Goal: Task Accomplishment & Management: Manage account settings

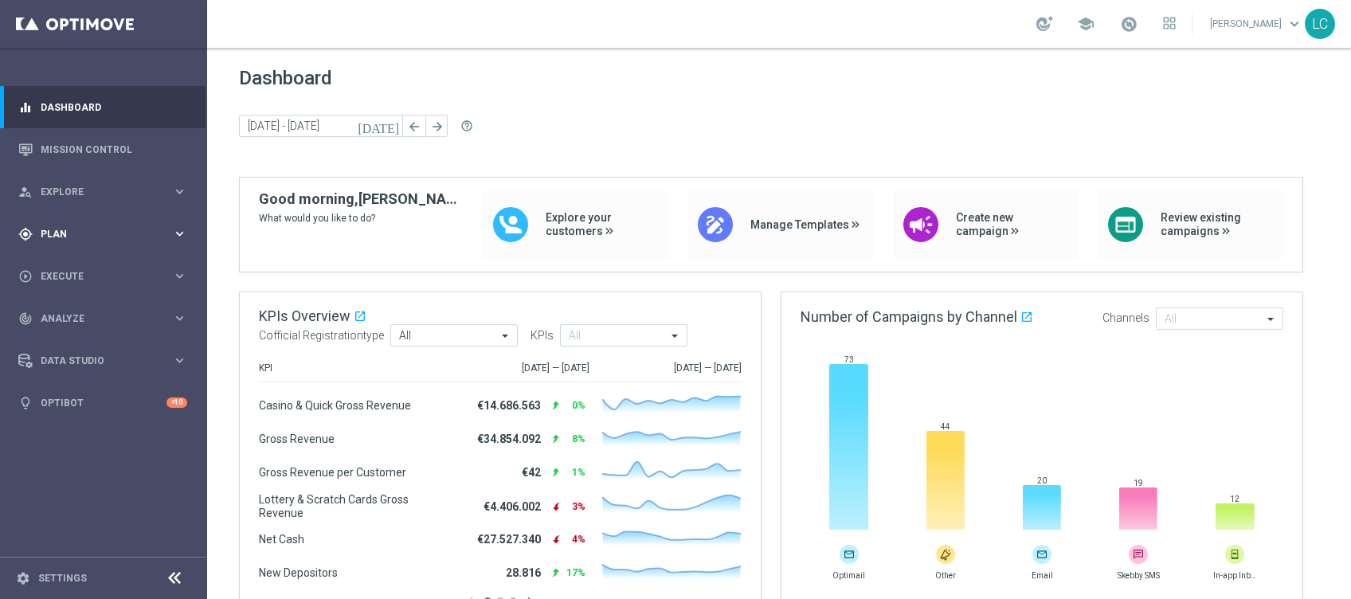
click at [110, 236] on span "Plan" at bounding box center [106, 234] width 131 height 10
click at [69, 306] on accordion "Templates keyboard_arrow_right Optimail OptiMobile In-App OptiMobile Push Optip…" at bounding box center [123, 315] width 164 height 24
click at [70, 315] on span "Templates" at bounding box center [99, 315] width 114 height 10
click at [74, 341] on link "Optimail" at bounding box center [107, 338] width 116 height 13
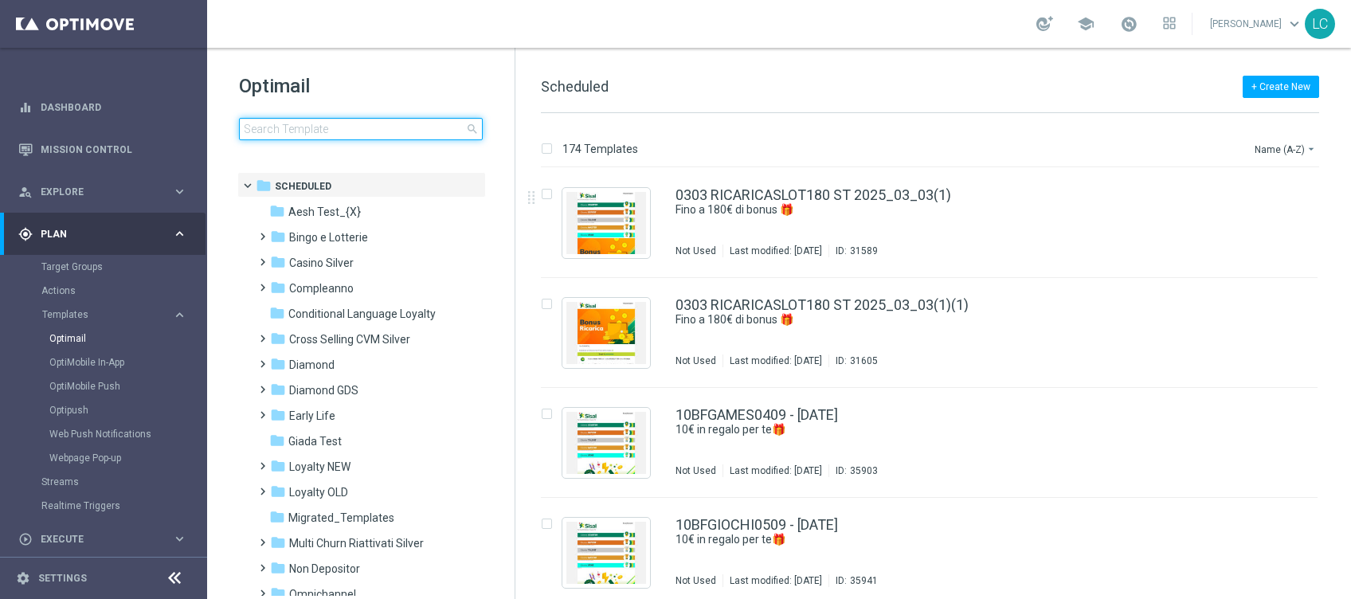
click at [344, 122] on input at bounding box center [361, 129] width 244 height 22
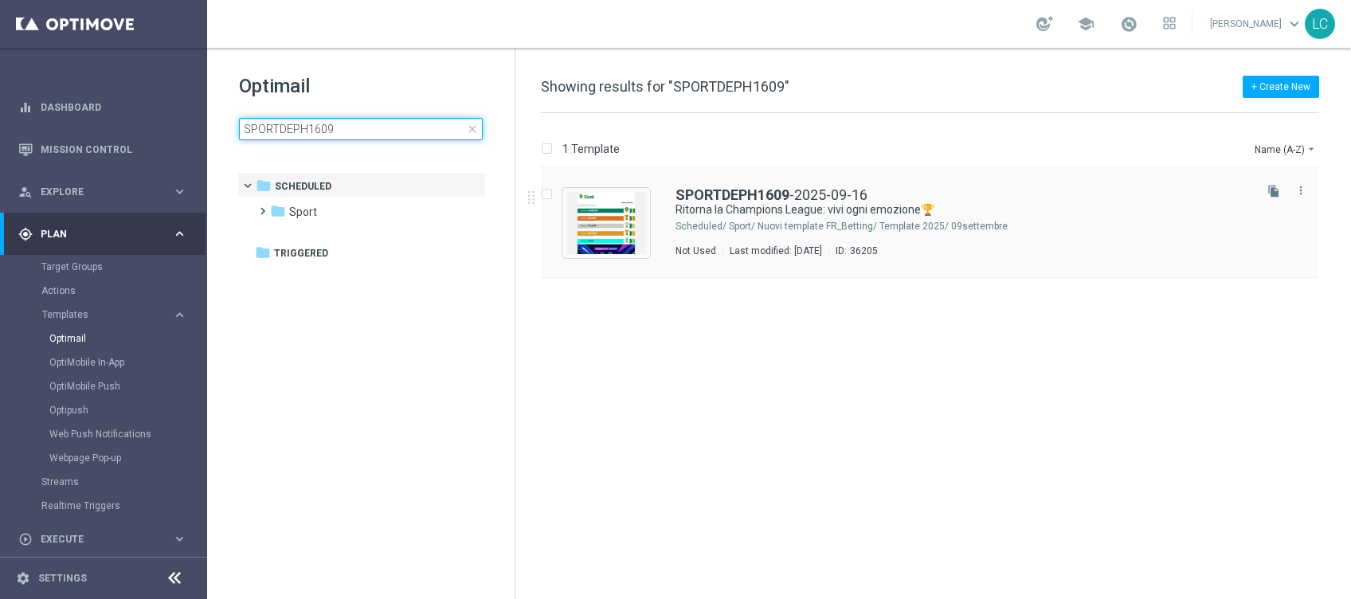
type input "SPORTDEPH1609"
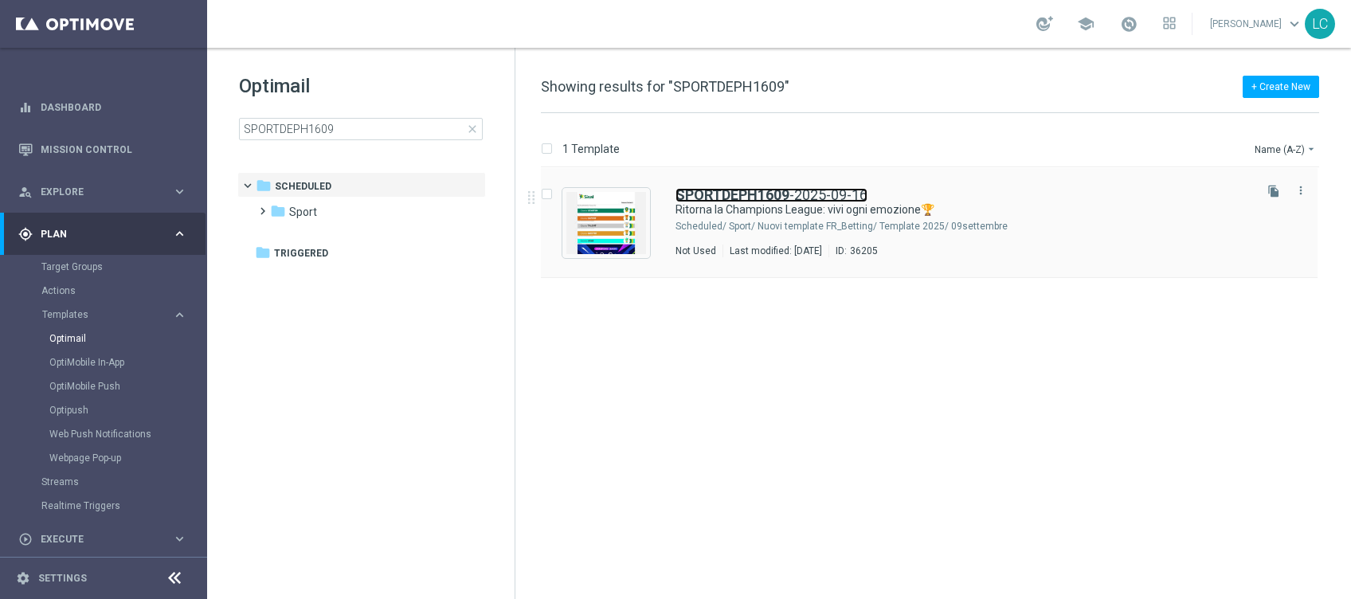
click at [733, 198] on b "SPORTDEPH1609" at bounding box center [733, 194] width 114 height 17
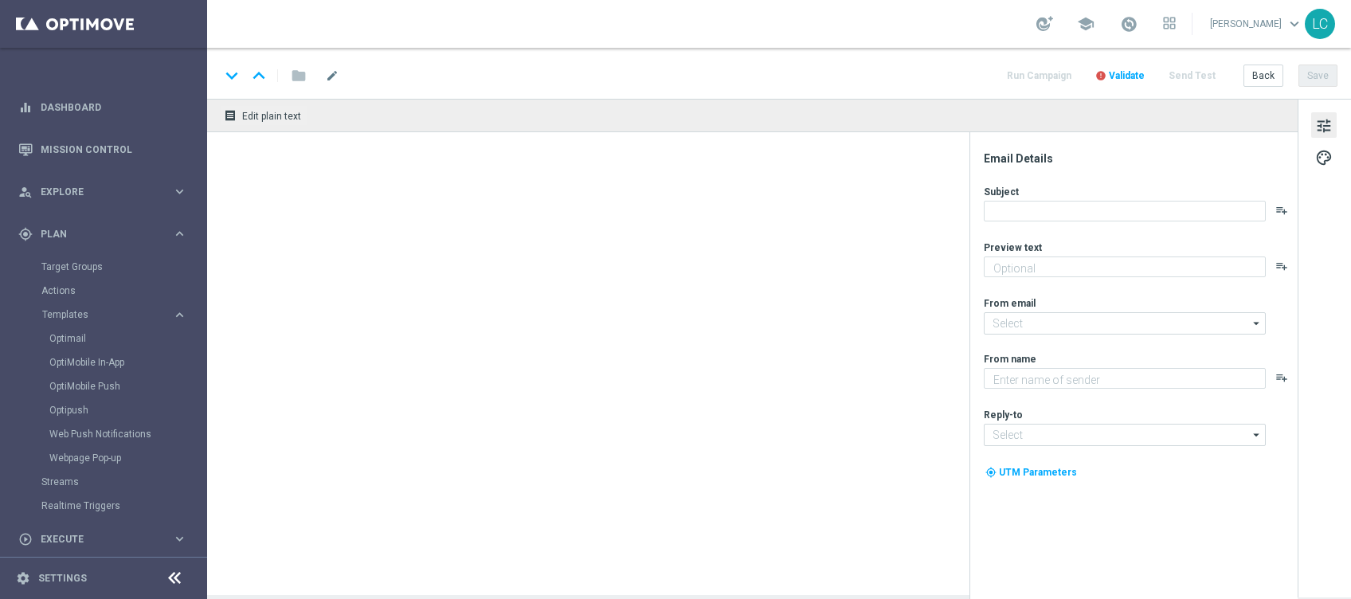
type textarea "Scopri la promozione🎁"
type input "[EMAIL_ADDRESS][DOMAIN_NAME]"
type textarea "Sisal"
type input "[EMAIL_ADDRESS][DOMAIN_NAME]"
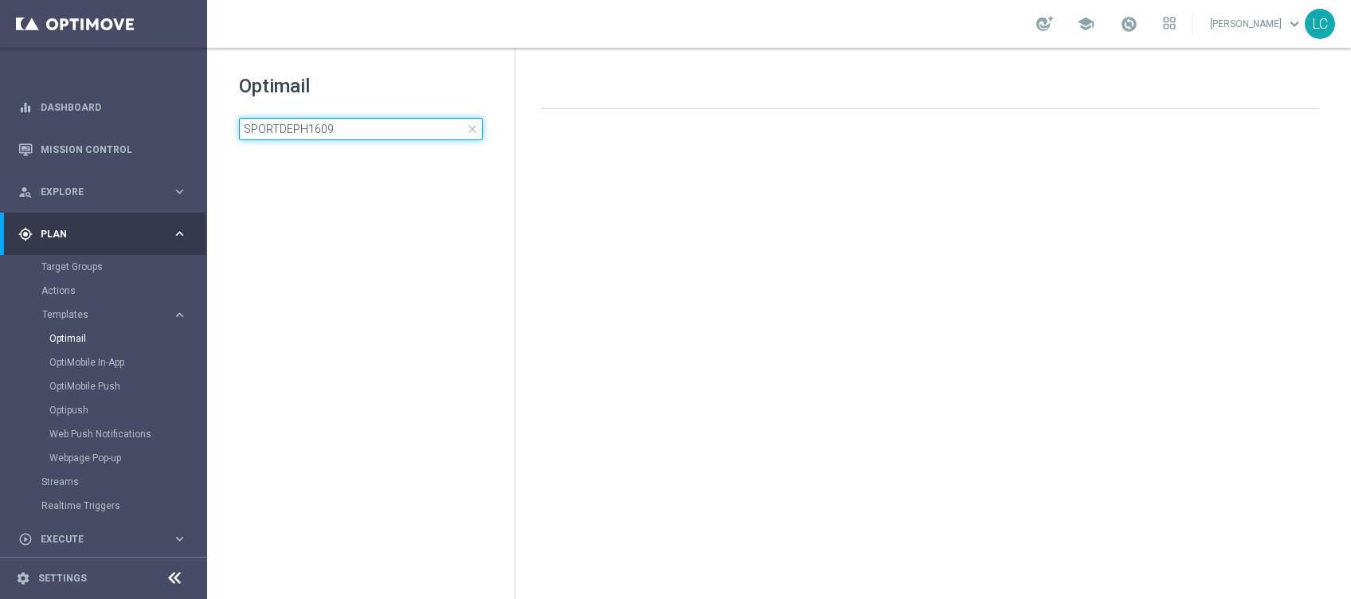
click at [431, 136] on input "SPORTDEPH1609" at bounding box center [361, 129] width 244 height 22
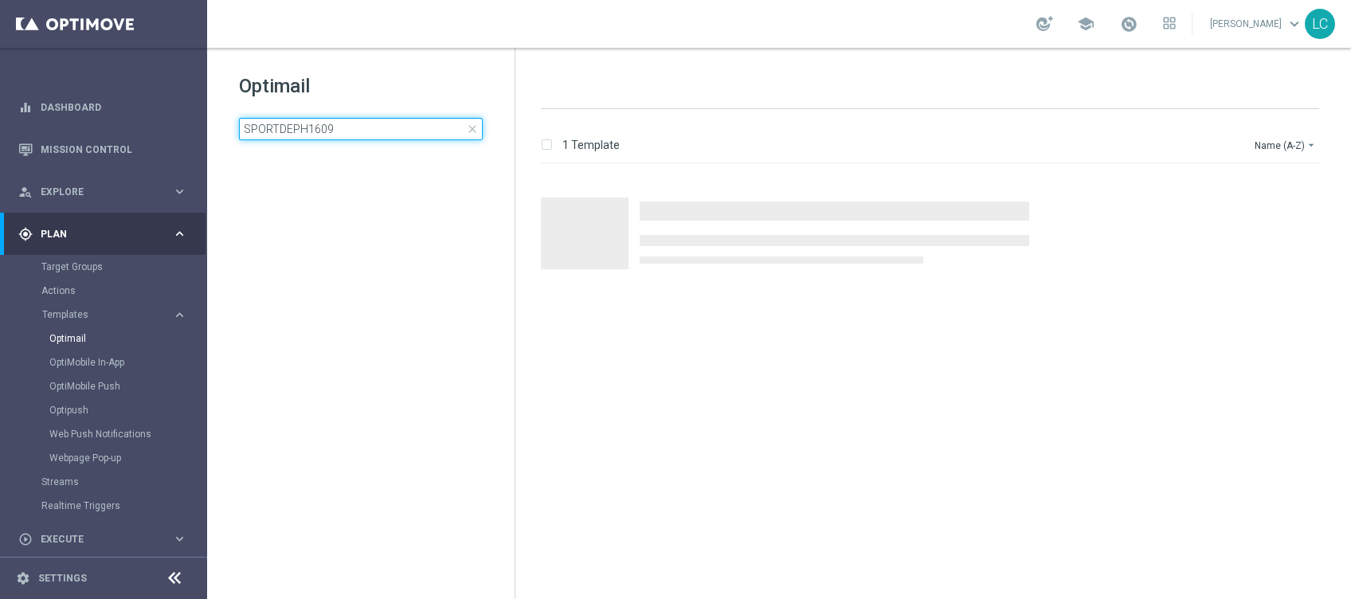
click at [431, 136] on input "SPORTDEPH1609" at bounding box center [361, 129] width 244 height 22
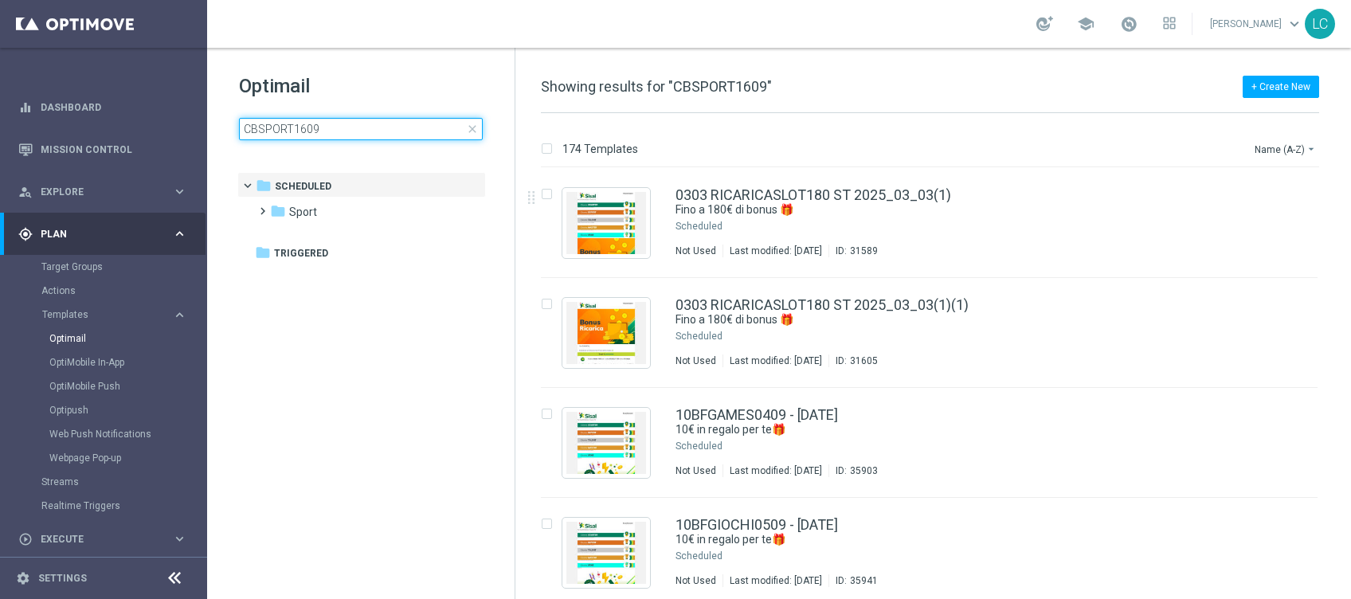
type input "CBSPORT1609"
click at [335, 76] on h1 "Optimail" at bounding box center [361, 85] width 244 height 25
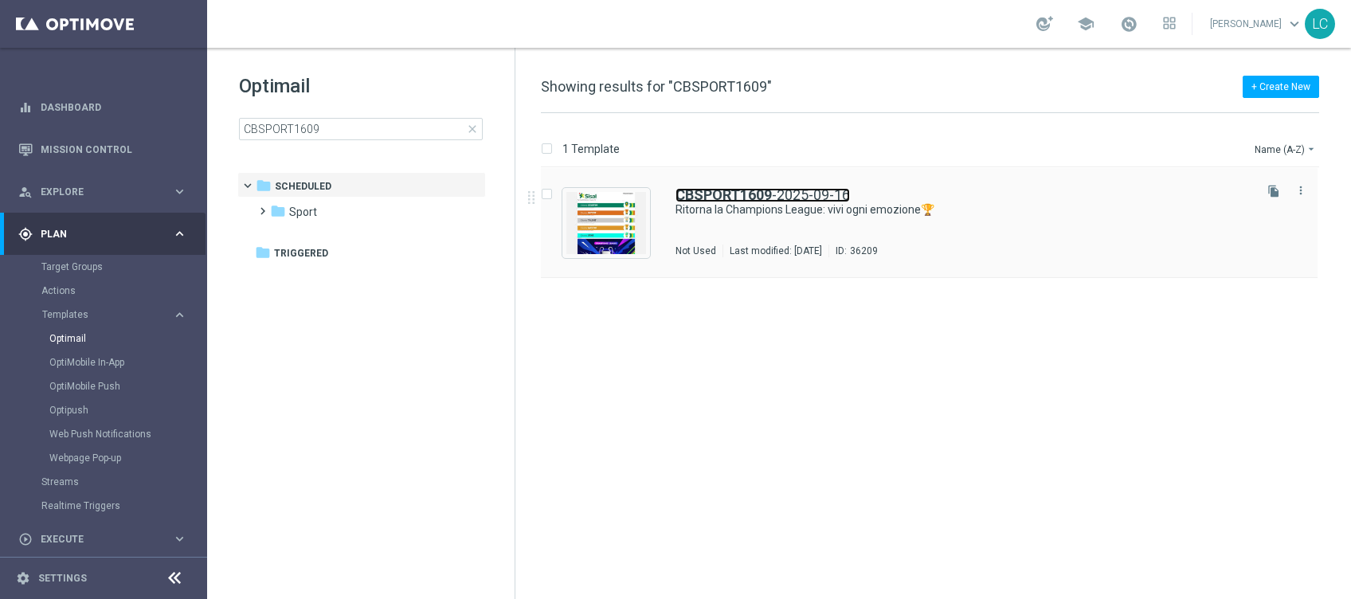
click at [680, 196] on b "CBSPORT1609" at bounding box center [724, 194] width 96 height 17
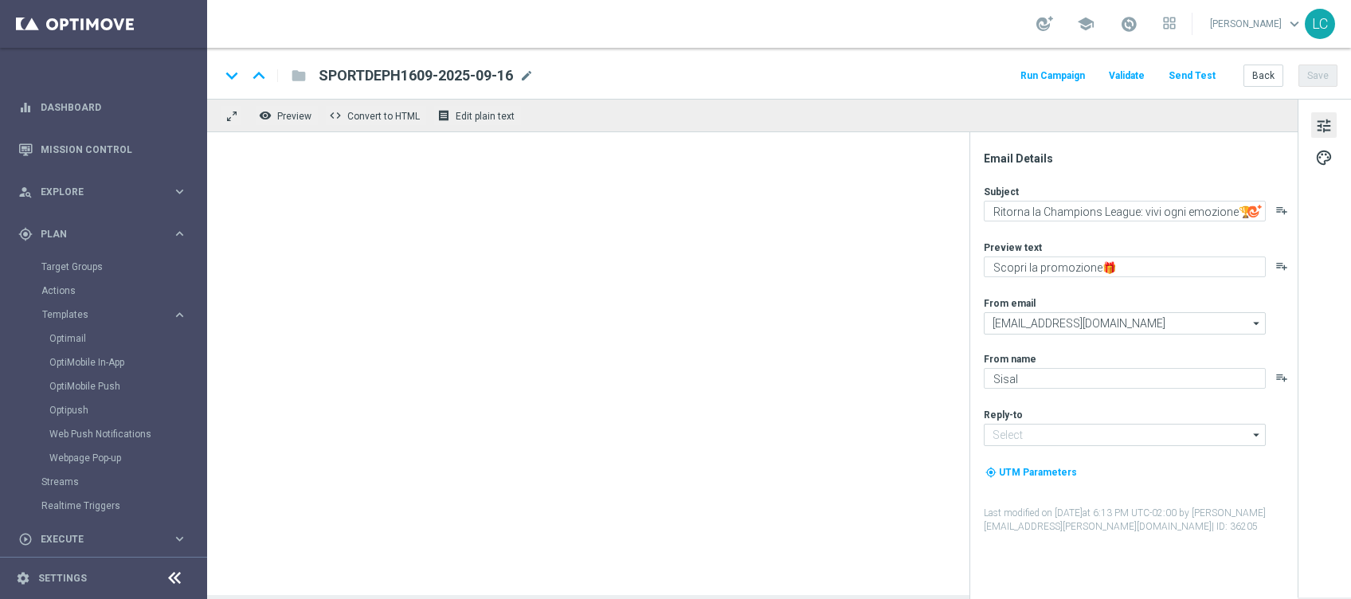
type input "[EMAIL_ADDRESS][DOMAIN_NAME]"
type textarea "fino a 20€ Bonus🎁"
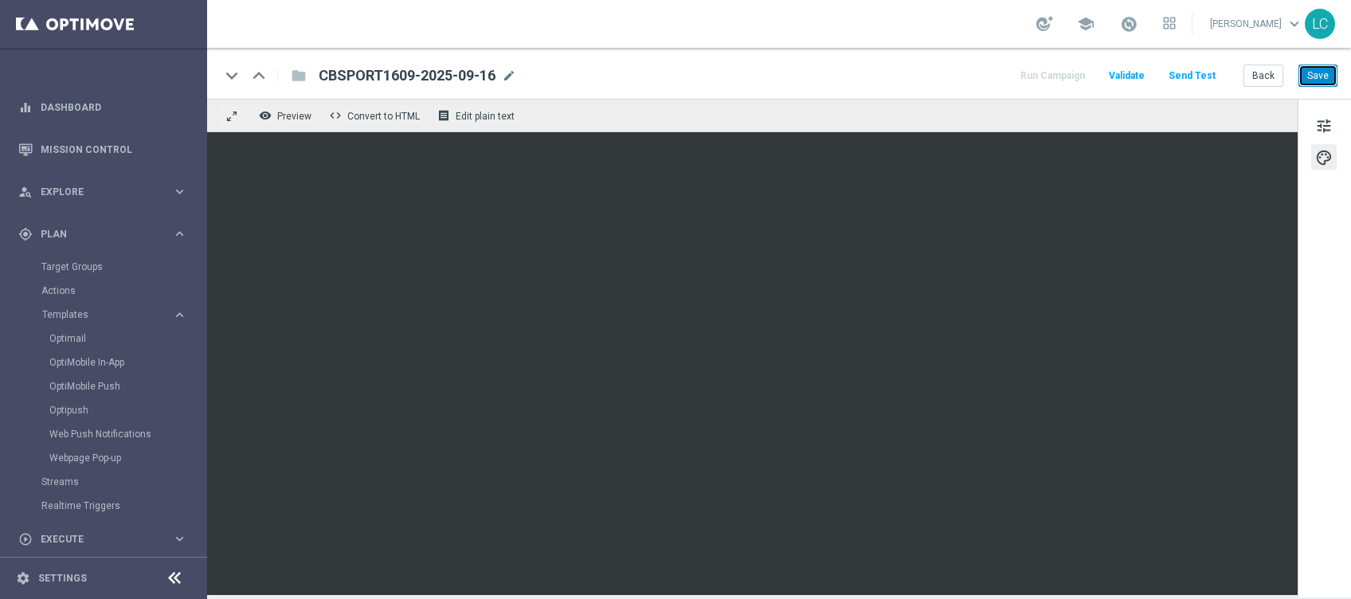
click at [1306, 76] on button "Save" at bounding box center [1318, 76] width 39 height 22
click at [1309, 76] on button "Save" at bounding box center [1318, 76] width 39 height 22
click at [74, 339] on link "Optimail" at bounding box center [107, 338] width 116 height 13
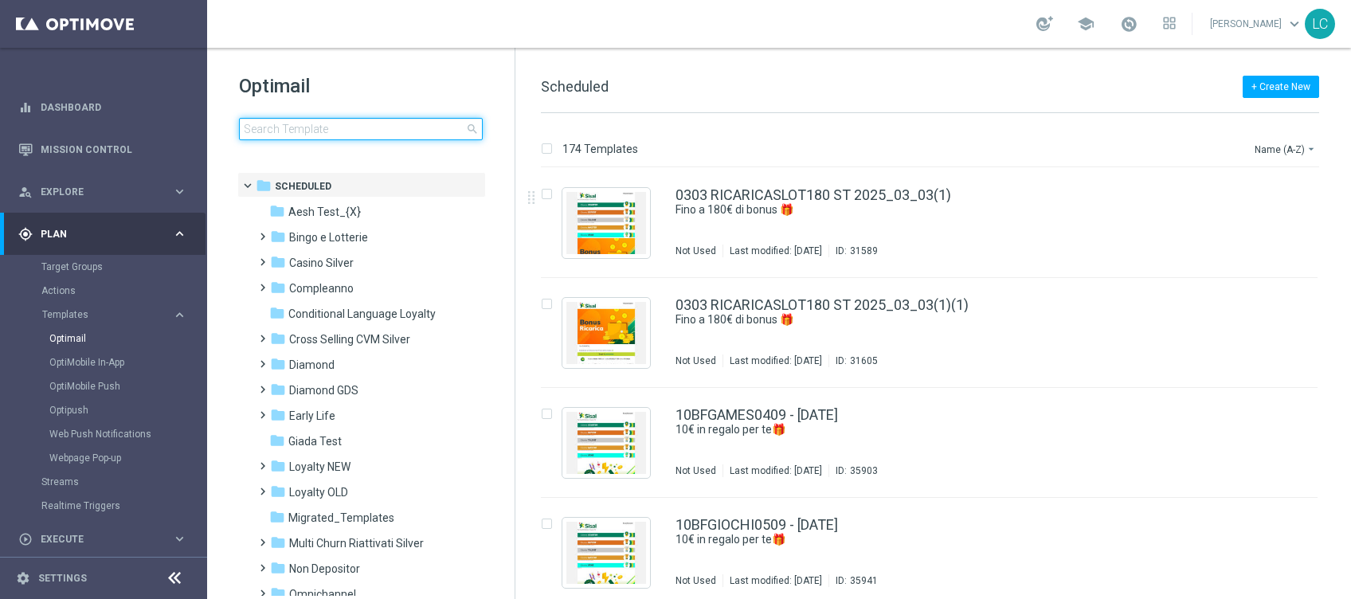
click at [324, 130] on input at bounding box center [361, 129] width 244 height 22
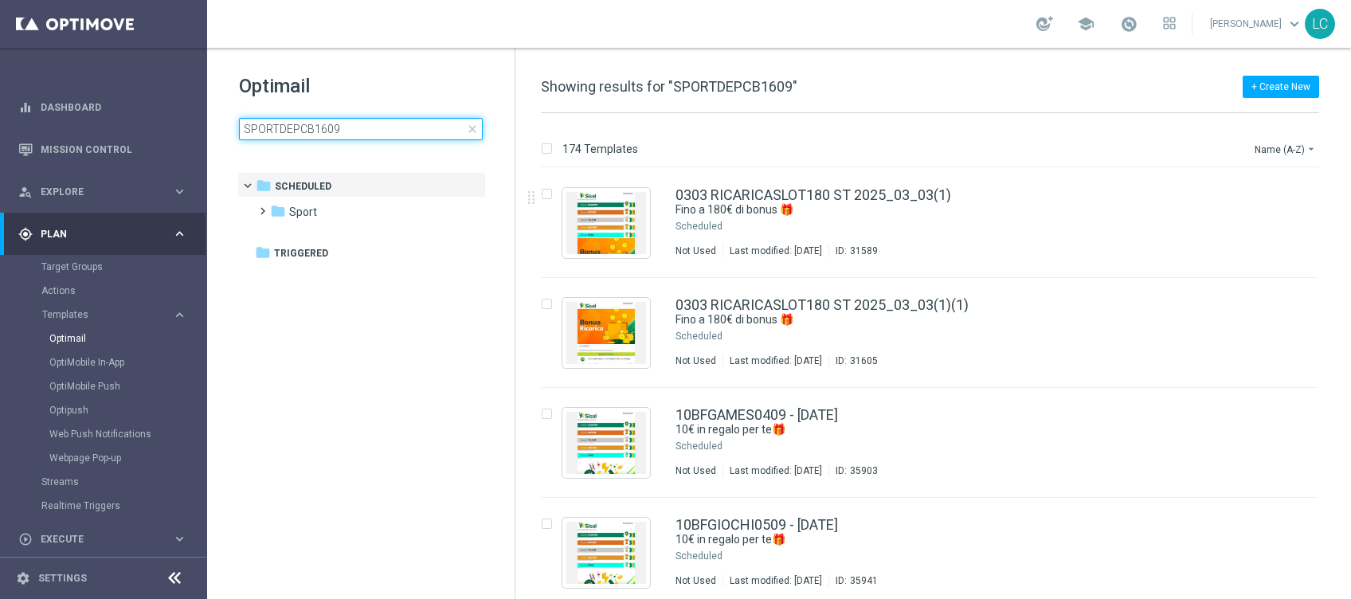
type input "SPORTDEPCB1609"
click at [345, 96] on h1 "Optimail" at bounding box center [361, 85] width 244 height 25
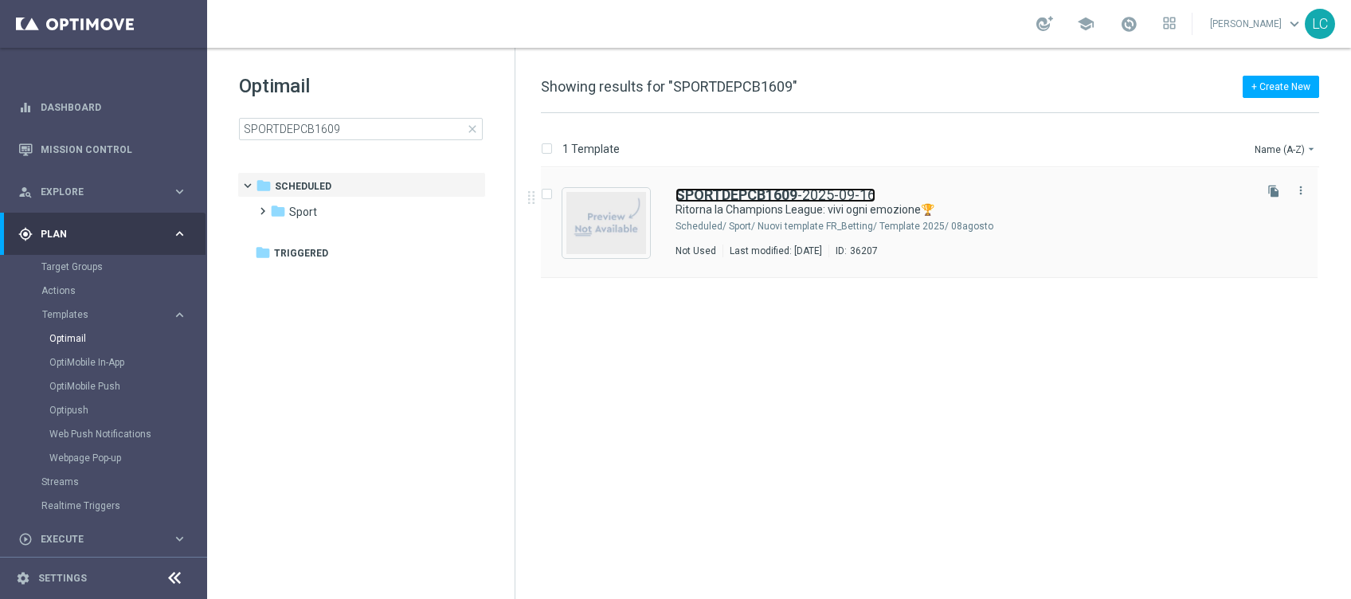
click at [747, 194] on b "SPORTDEPCB1609" at bounding box center [737, 194] width 122 height 17
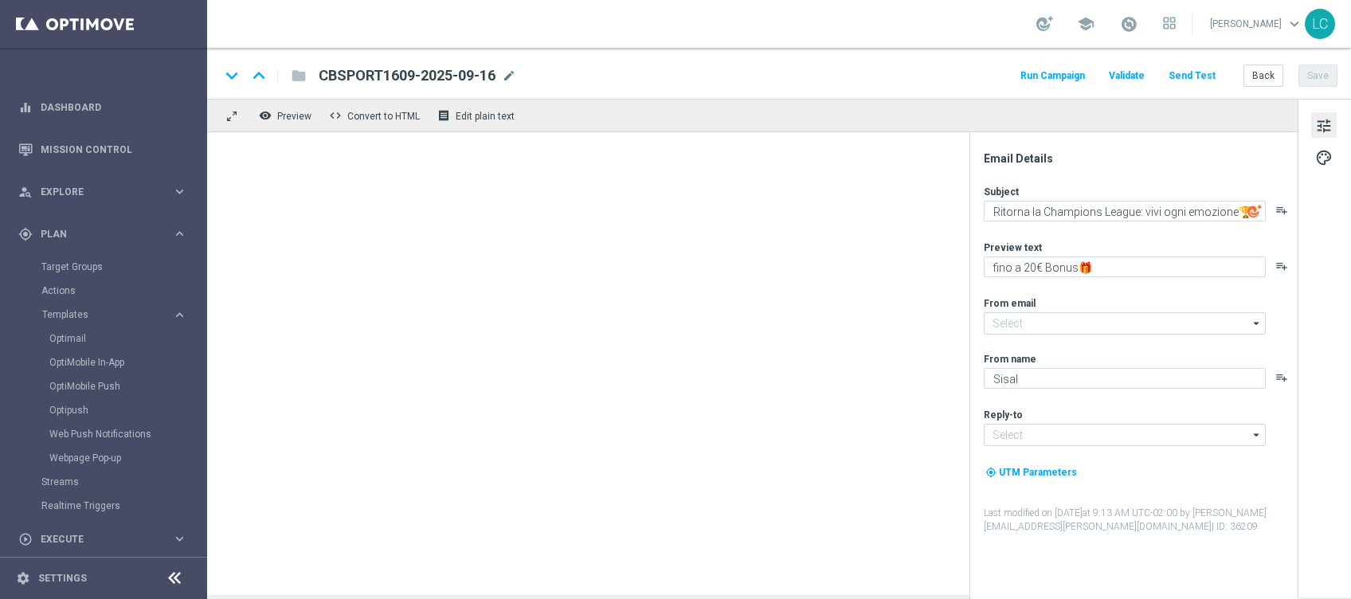
type textarea "fino a 200€ bonus🎁"
type input "[EMAIL_ADDRESS][DOMAIN_NAME]"
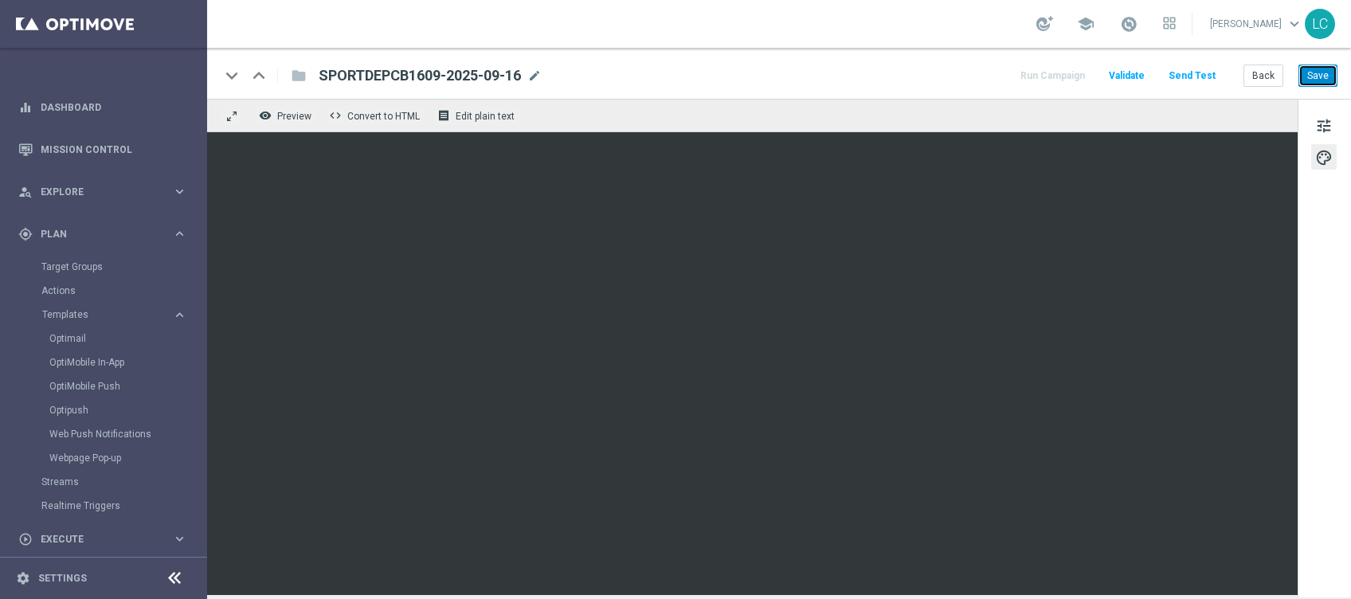
click at [1322, 73] on button "Save" at bounding box center [1318, 76] width 39 height 22
click at [1327, 72] on button "Save" at bounding box center [1318, 76] width 39 height 22
click at [1341, 133] on div "tune palette" at bounding box center [1324, 348] width 53 height 499
click at [1336, 126] on button "tune" at bounding box center [1323, 124] width 25 height 25
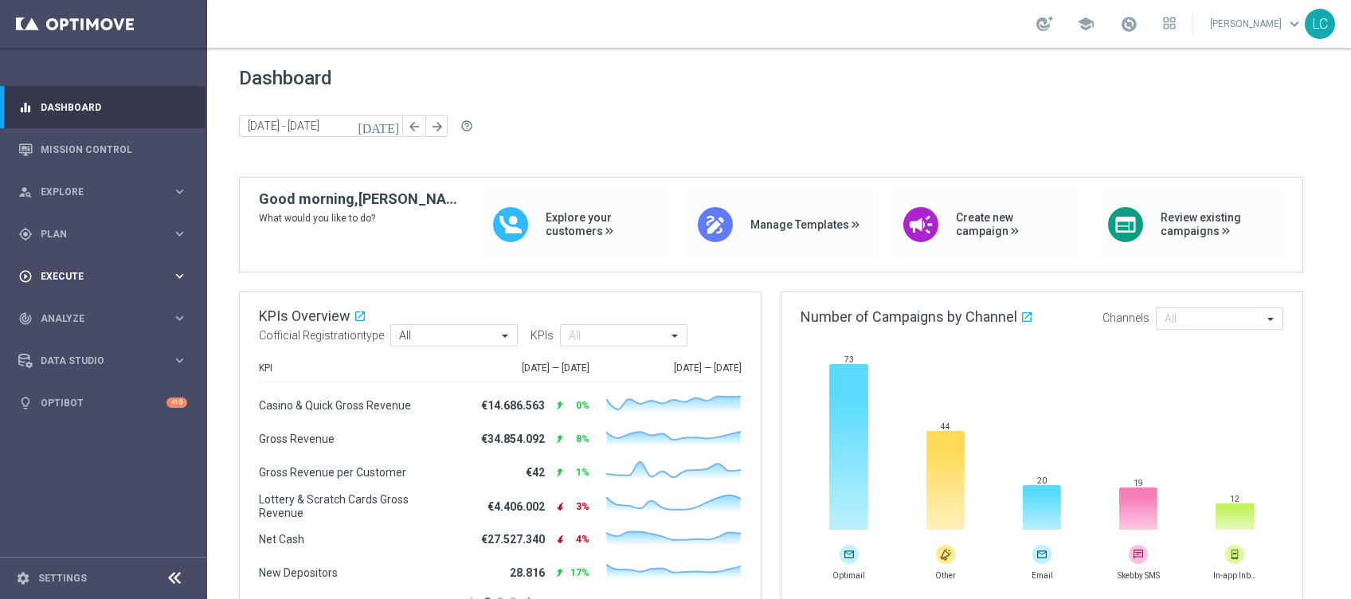
click at [58, 272] on span "Execute" at bounding box center [106, 277] width 131 height 10
click at [66, 234] on span "Plan" at bounding box center [106, 234] width 131 height 10
click at [71, 261] on link "Target Groups" at bounding box center [103, 267] width 124 height 13
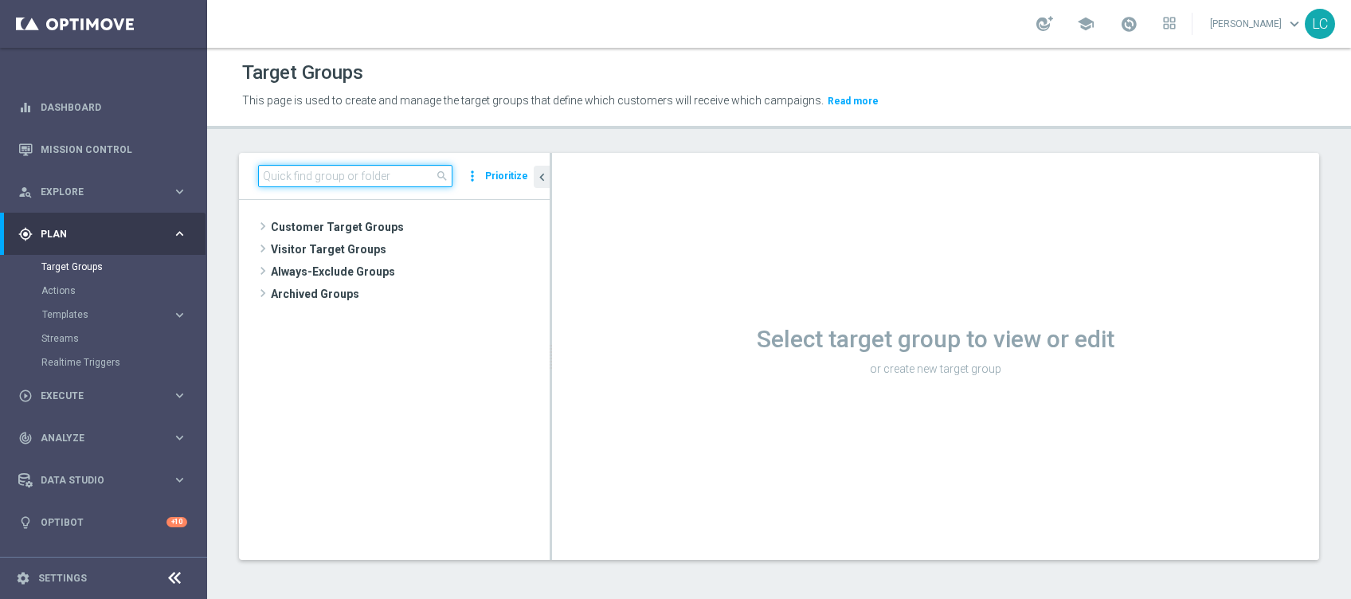
click at [372, 179] on input at bounding box center [355, 176] width 194 height 22
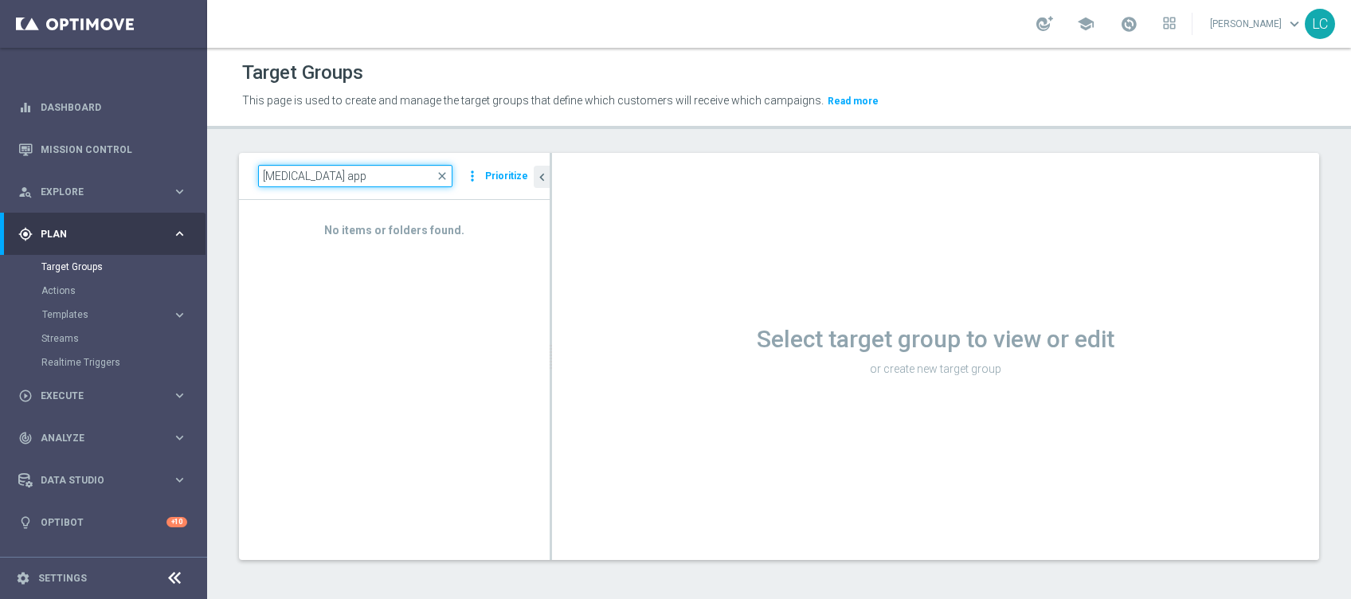
drag, startPoint x: 336, startPoint y: 169, endPoint x: 212, endPoint y: 181, distance: 124.9
click at [212, 181] on div "consensi app close more_vert Prioritize No items or folders found. chevron_left…" at bounding box center [779, 369] width 1144 height 432
paste input "APPBETTING2025"
type input "APPBETTING2025"
click at [445, 172] on span "close" at bounding box center [442, 176] width 13 height 13
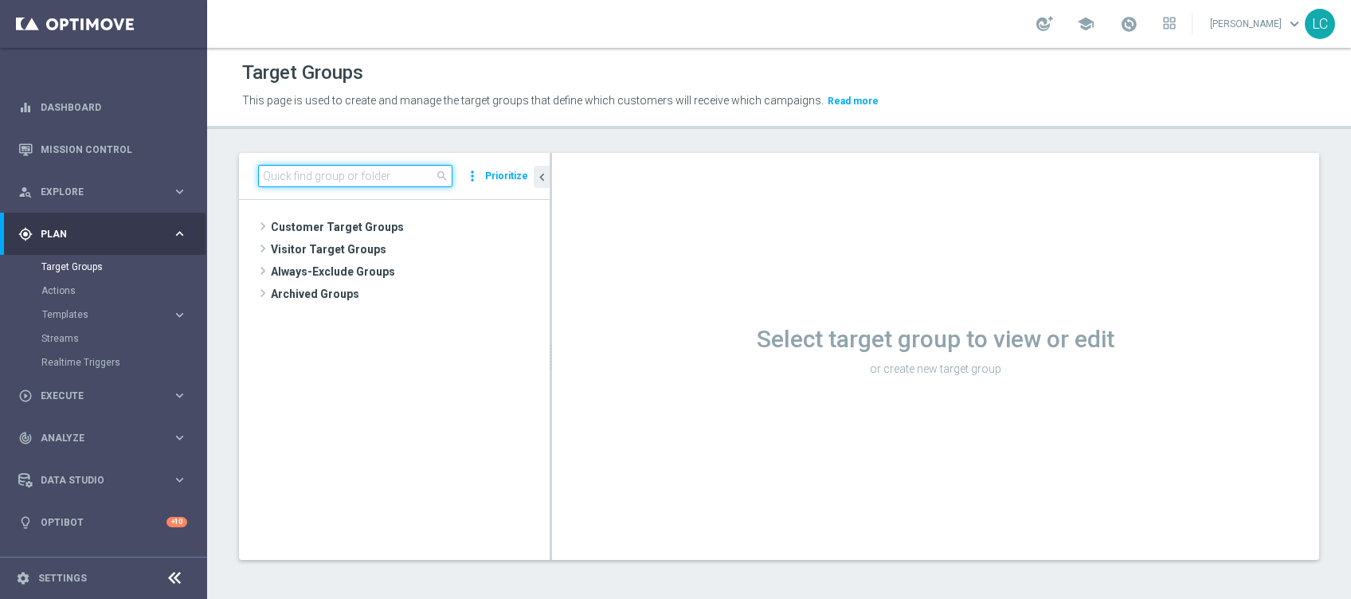
click at [405, 183] on input at bounding box center [355, 176] width 194 height 22
click at [58, 307] on accordion "Templates keyboard_arrow_right Optimail OptiMobile In-App OptiMobile Push Optip…" at bounding box center [123, 315] width 164 height 24
click at [59, 316] on span "Templates" at bounding box center [99, 315] width 114 height 10
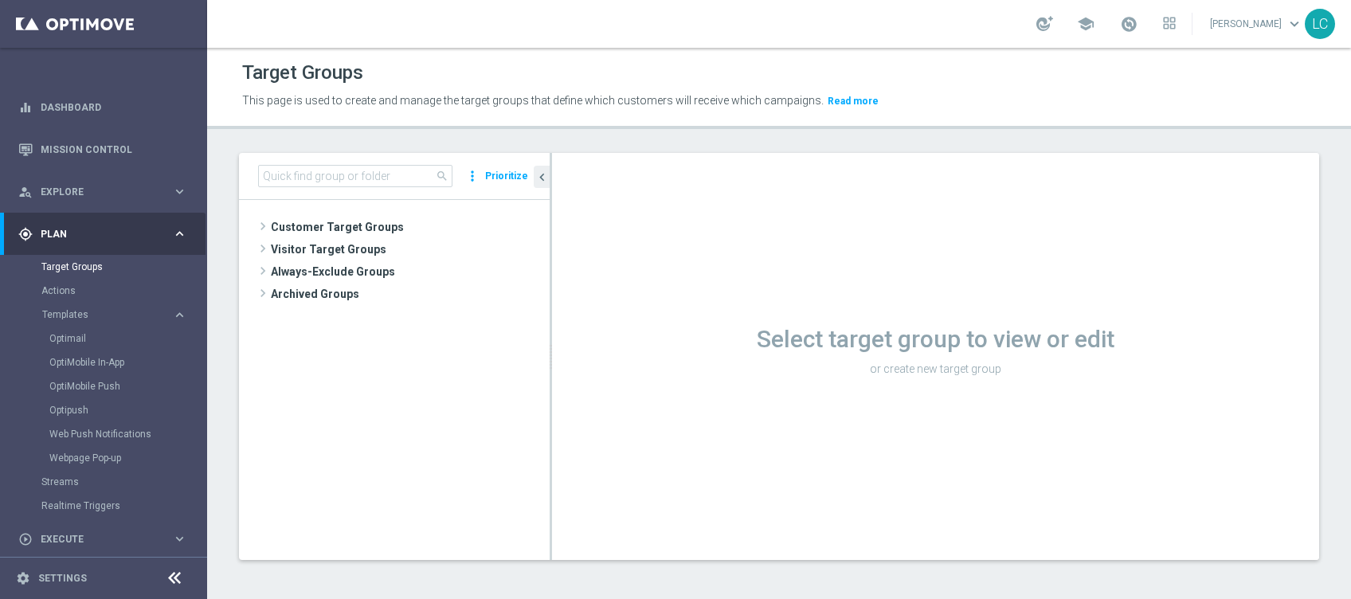
click at [64, 346] on div "Optimail" at bounding box center [127, 339] width 156 height 24
click at [64, 343] on link "Optimail" at bounding box center [107, 338] width 116 height 13
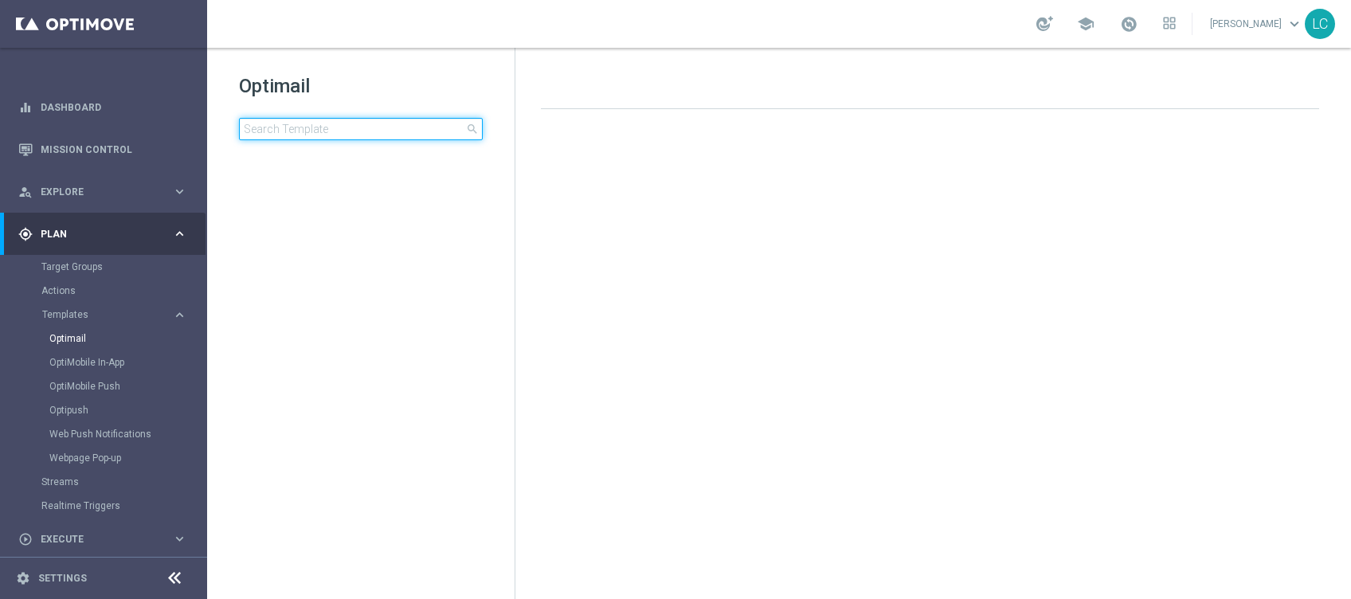
click at [358, 139] on input at bounding box center [361, 129] width 244 height 22
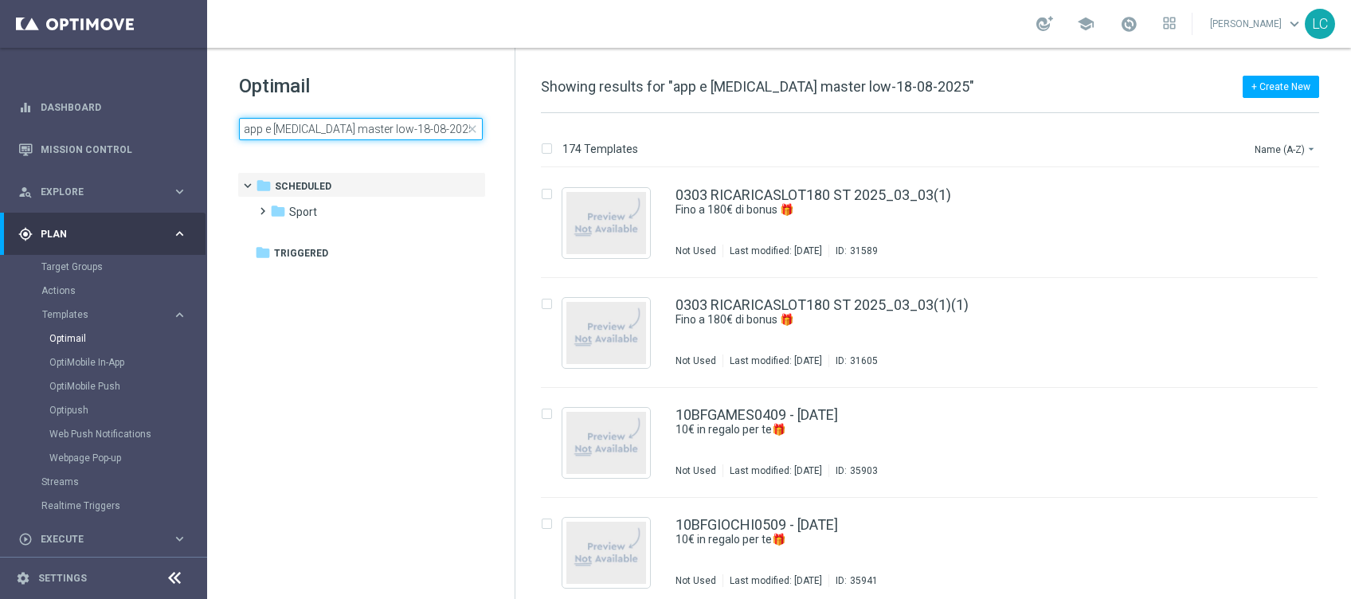
type input "app e consensi master low-18-08-2025"
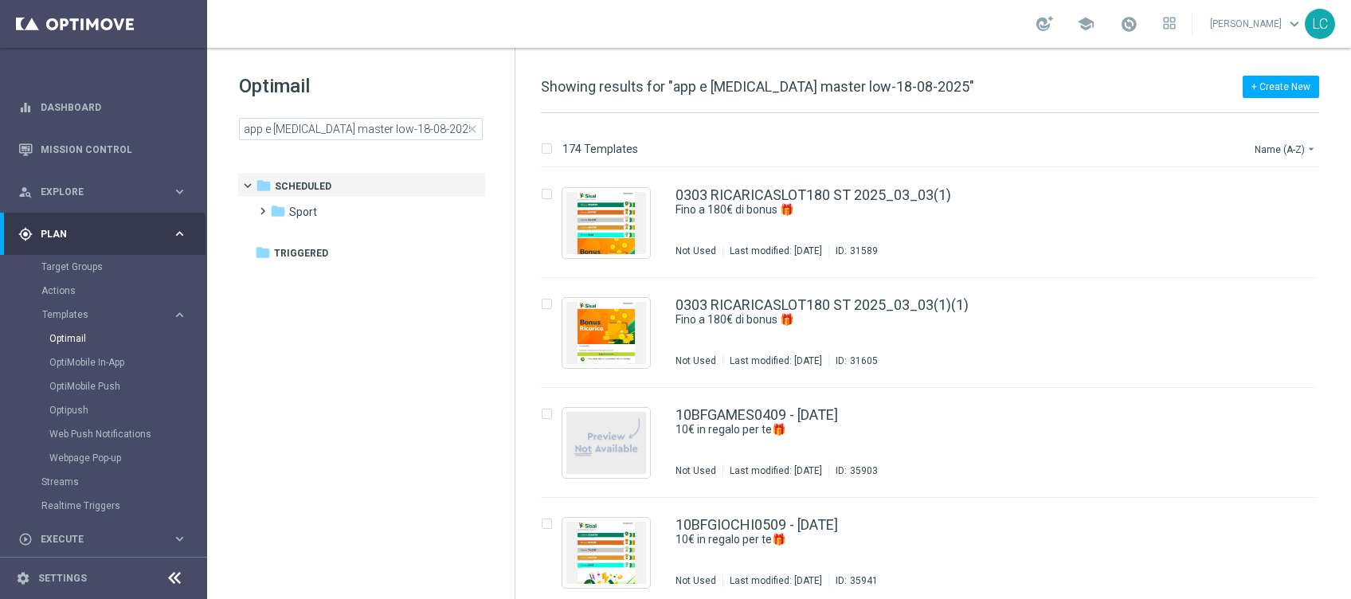
click at [391, 89] on h1 "Optimail" at bounding box center [361, 85] width 244 height 25
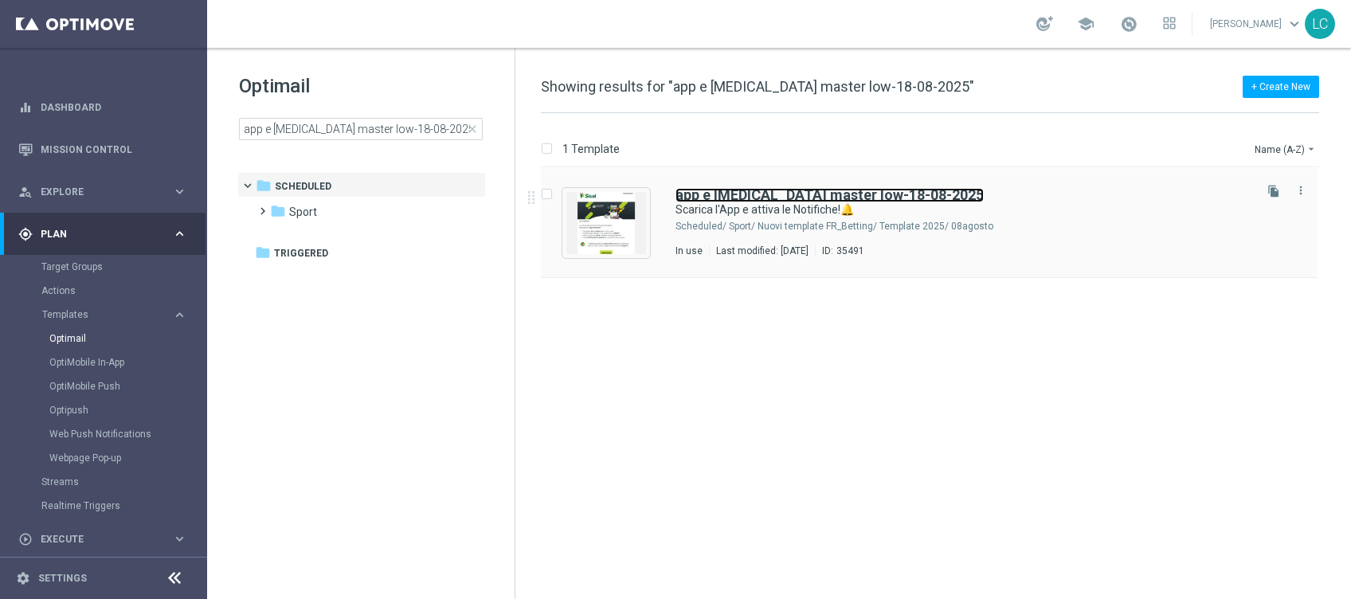
click at [748, 194] on b "app e consensi master low-18-08-2025" at bounding box center [830, 194] width 308 height 17
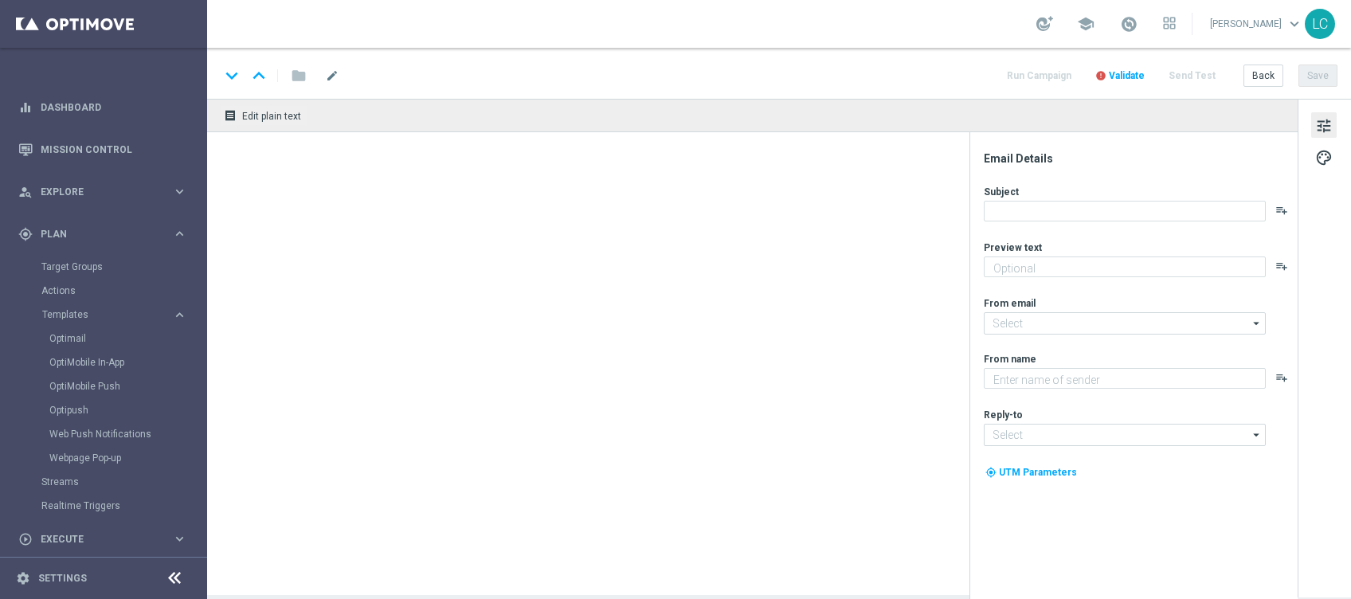
type textarea "5€ di bonus per te🎁"
type input "[EMAIL_ADDRESS][DOMAIN_NAME]"
type textarea "Sisal"
type input "[EMAIL_ADDRESS][DOMAIN_NAME]"
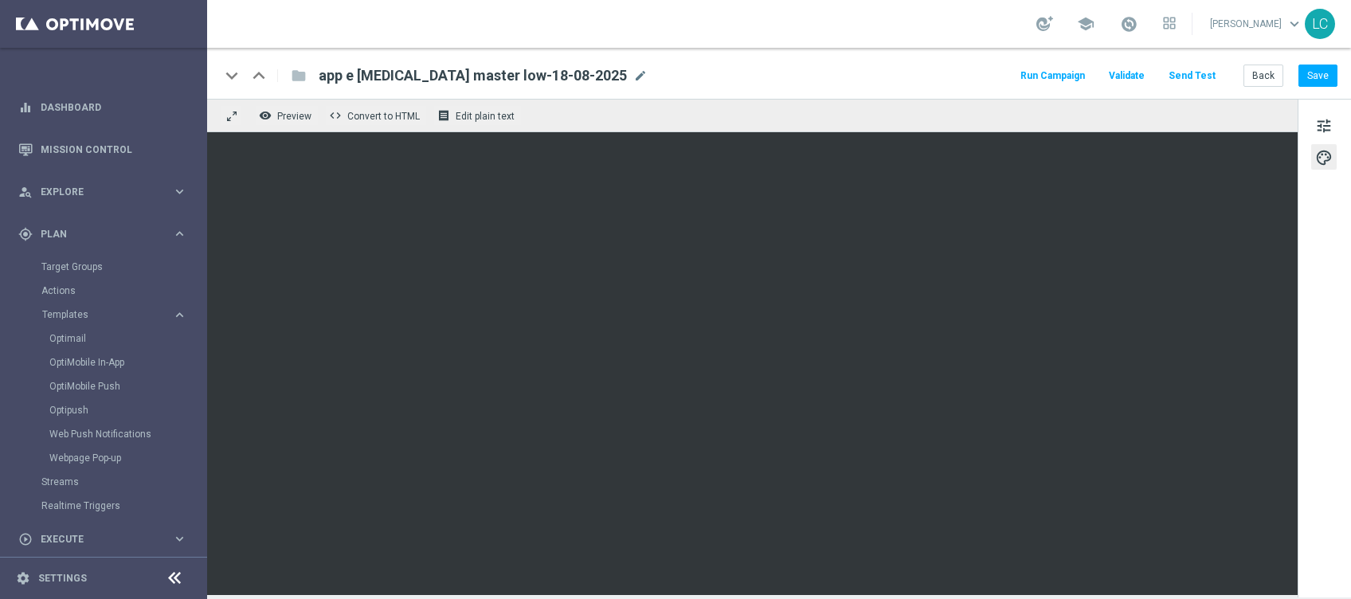
click at [1320, 155] on span "palette" at bounding box center [1324, 157] width 18 height 21
click at [1326, 117] on span "tune" at bounding box center [1324, 126] width 18 height 21
